Goal: Task Accomplishment & Management: Manage account settings

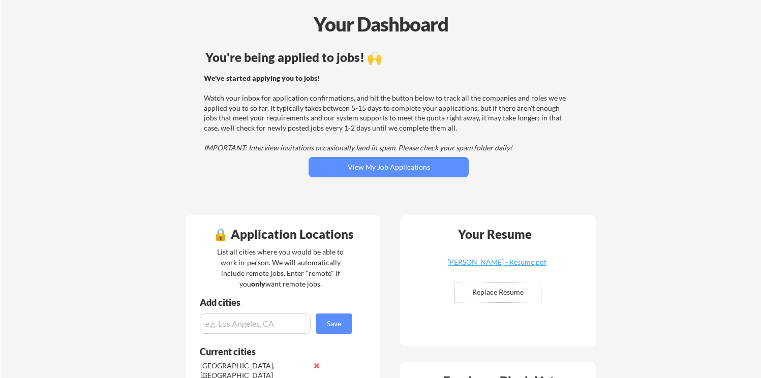
scroll to position [135, 0]
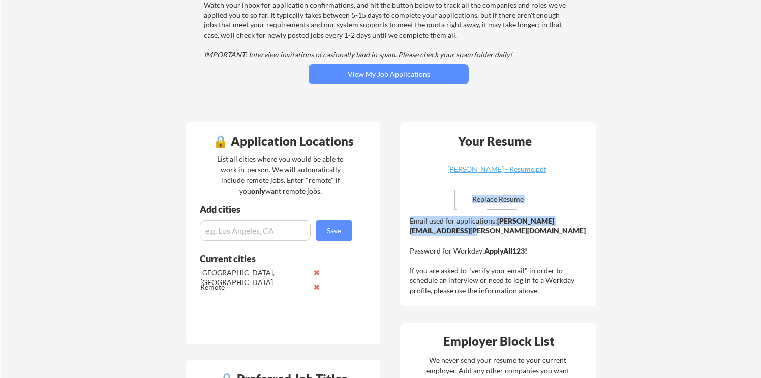
drag, startPoint x: 522, startPoint y: 231, endPoint x: 408, endPoint y: 229, distance: 114.4
click at [408, 229] on div "Your Resume [PERSON_NAME] - Resume.pdf Replace Resume ✅ Replaced! Email used fo…" at bounding box center [498, 215] width 196 height 184
click at [422, 232] on strong "[PERSON_NAME][EMAIL_ADDRESS][PERSON_NAME][DOMAIN_NAME]" at bounding box center [498, 226] width 176 height 19
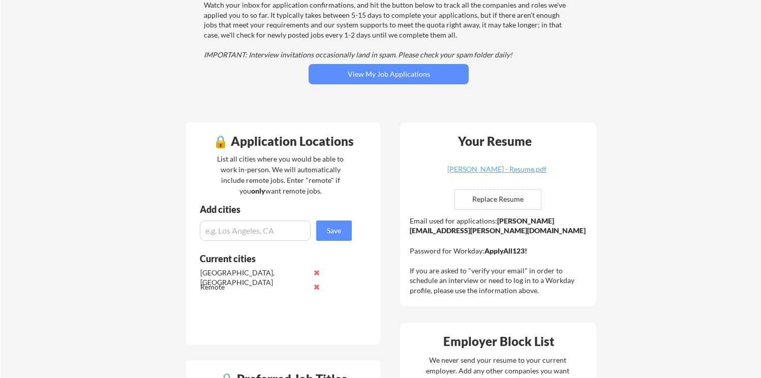
click at [453, 226] on div "Email used for applications: [PERSON_NAME][EMAIL_ADDRESS][PERSON_NAME][DOMAIN_N…" at bounding box center [499, 256] width 179 height 80
drag, startPoint x: 530, startPoint y: 231, endPoint x: 410, endPoint y: 233, distance: 120.0
click at [410, 233] on div "Email used for applications: [PERSON_NAME][EMAIL_ADDRESS][PERSON_NAME][DOMAIN_N…" at bounding box center [499, 256] width 179 height 80
copy strong "[PERSON_NAME][EMAIL_ADDRESS][PERSON_NAME][DOMAIN_NAME]"
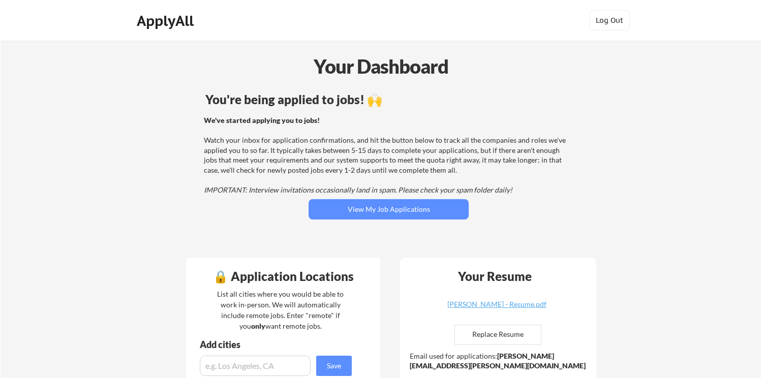
scroll to position [75, 0]
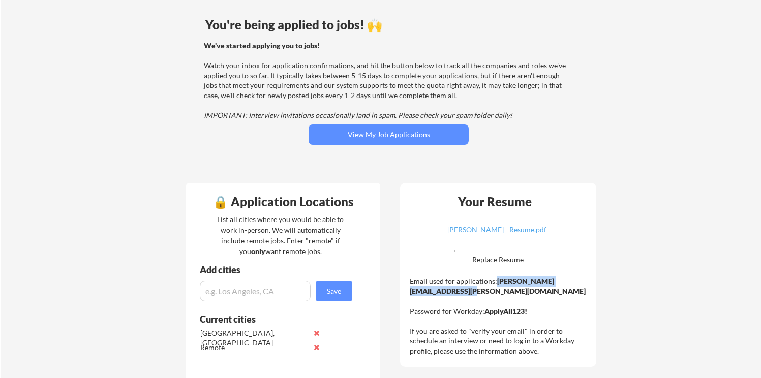
drag, startPoint x: 513, startPoint y: 294, endPoint x: 411, endPoint y: 293, distance: 101.7
click at [411, 293] on div "Email used for applications: [PERSON_NAME][EMAIL_ADDRESS][PERSON_NAME][DOMAIN_N…" at bounding box center [499, 317] width 179 height 80
copy strong "[PERSON_NAME][EMAIL_ADDRESS][PERSON_NAME][DOMAIN_NAME]"
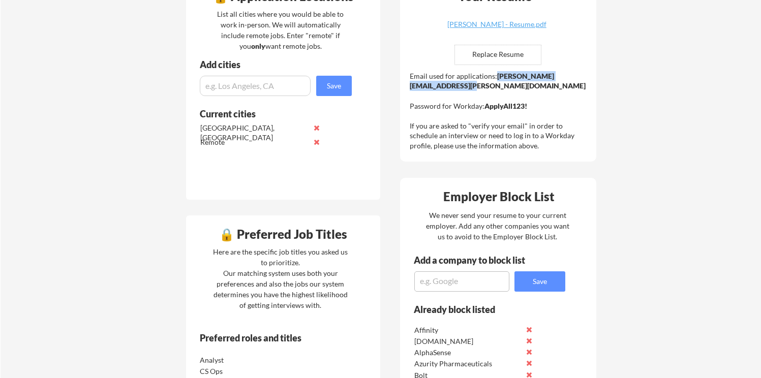
scroll to position [439, 0]
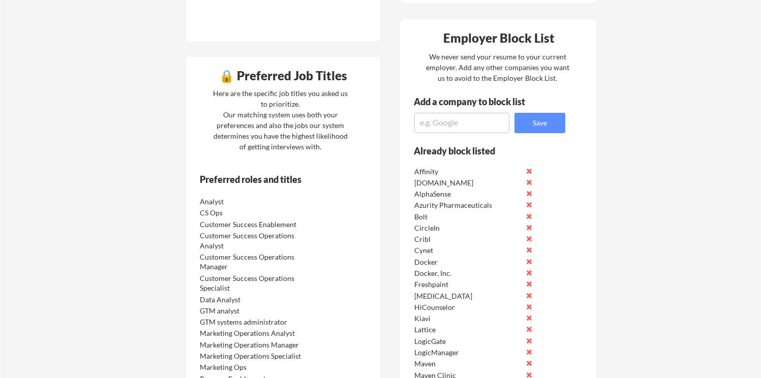
click at [466, 126] on textarea at bounding box center [461, 123] width 95 height 20
type textarea "Compound Planning"
click at [530, 119] on button "Save" at bounding box center [540, 123] width 51 height 20
click at [490, 119] on textarea at bounding box center [461, 123] width 95 height 20
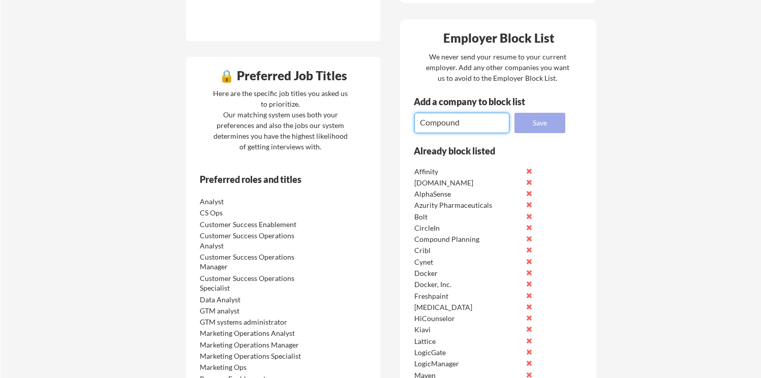
type textarea "Compound"
click at [566, 117] on div "Employer Block List We never send your resume to your current employer. Add any…" at bounding box center [498, 338] width 196 height 639
click at [552, 120] on button "Save" at bounding box center [540, 123] width 51 height 20
